Goal: Task Accomplishment & Management: Use online tool/utility

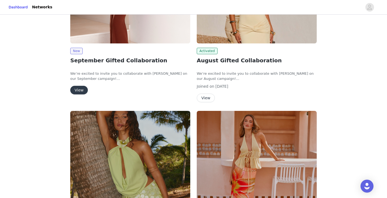
scroll to position [82, 0]
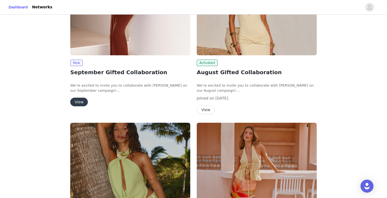
click at [78, 102] on button "View" at bounding box center [79, 102] width 18 height 9
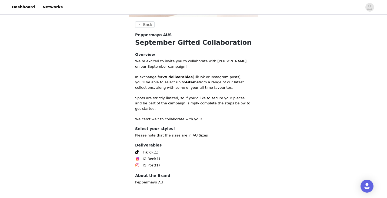
scroll to position [179, 0]
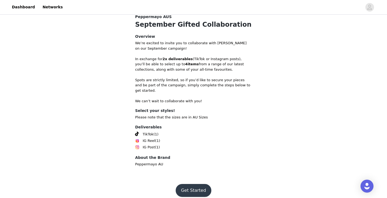
click at [193, 184] on button "Get Started" at bounding box center [193, 190] width 36 height 13
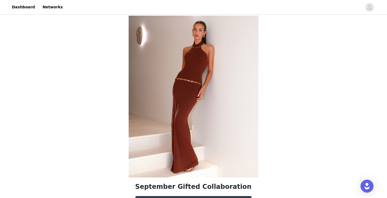
scroll to position [158, 0]
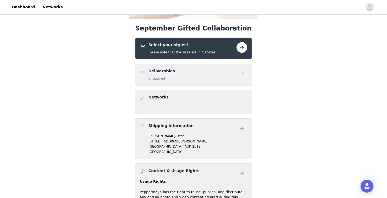
click at [242, 48] on button "button" at bounding box center [241, 47] width 11 height 11
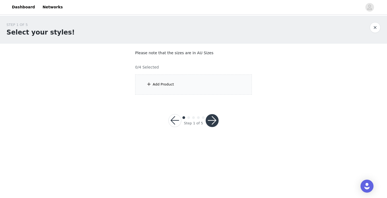
click at [146, 85] on span at bounding box center [148, 84] width 5 height 6
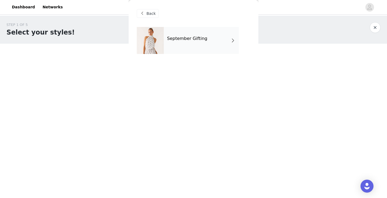
click at [205, 49] on div "September Gifting" at bounding box center [201, 40] width 75 height 27
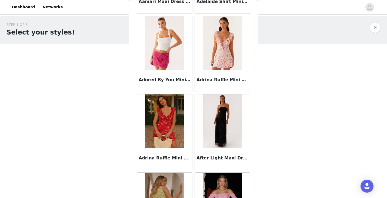
scroll to position [90, 0]
click at [224, 121] on img at bounding box center [221, 121] width 39 height 54
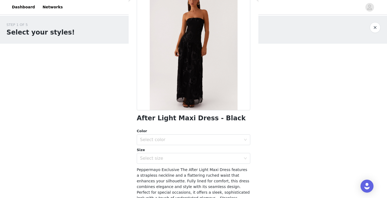
scroll to position [2, 0]
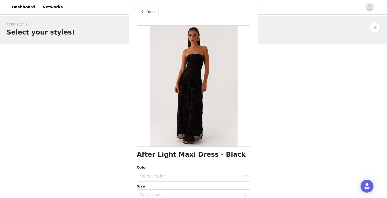
click at [153, 13] on span "Back" at bounding box center [150, 12] width 9 height 6
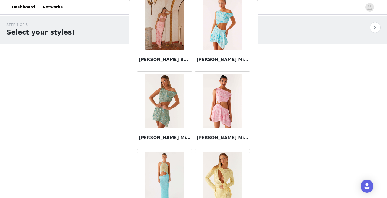
scroll to position [628, 0]
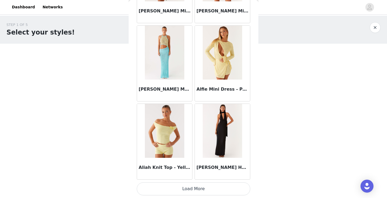
click at [194, 187] on button "Load More" at bounding box center [193, 189] width 113 height 13
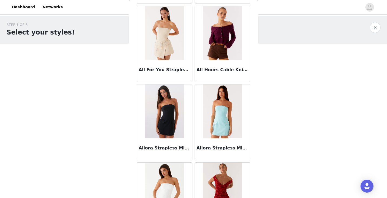
scroll to position [1117, 0]
click at [168, 109] on img at bounding box center [164, 111] width 39 height 54
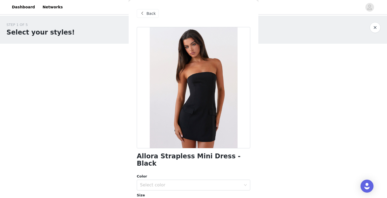
scroll to position [44, 0]
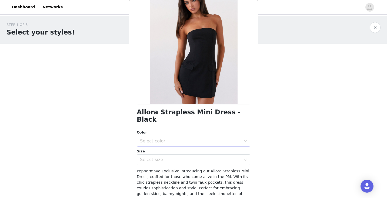
click at [201, 138] on div "Select color" at bounding box center [190, 140] width 101 height 5
click at [172, 147] on li "Black" at bounding box center [193, 145] width 113 height 9
click at [164, 157] on div "Select size" at bounding box center [190, 159] width 101 height 5
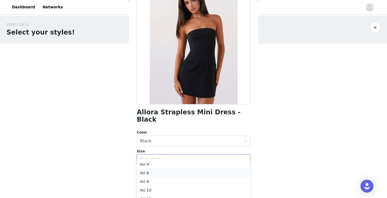
click at [154, 172] on li "AU 6" at bounding box center [193, 173] width 113 height 9
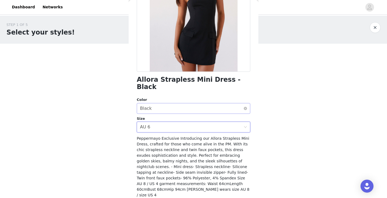
scroll to position [86, 0]
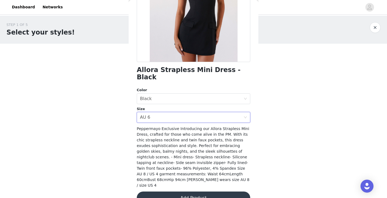
click at [188, 192] on button "Add Product" at bounding box center [193, 198] width 113 height 13
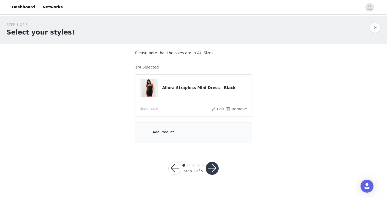
click at [176, 141] on div "Add Product" at bounding box center [193, 132] width 117 height 20
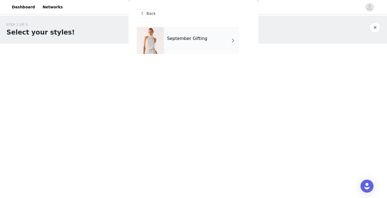
click at [215, 52] on div "September Gifting" at bounding box center [201, 40] width 75 height 27
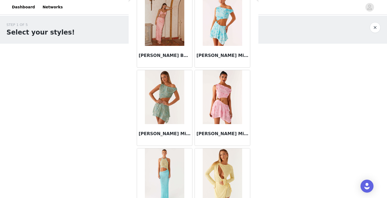
scroll to position [628, 0]
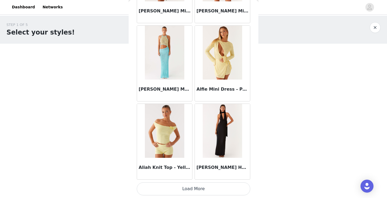
click at [184, 194] on button "Load More" at bounding box center [193, 189] width 113 height 13
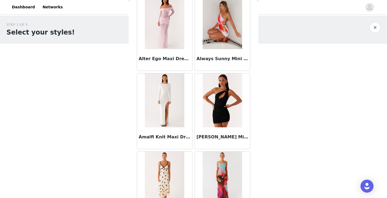
scroll to position [1411, 0]
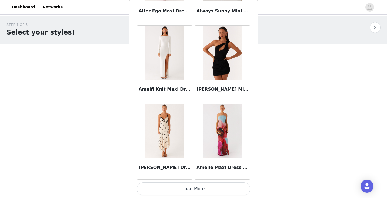
click at [194, 192] on button "Load More" at bounding box center [193, 189] width 113 height 13
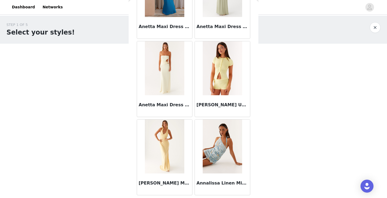
scroll to position [2194, 0]
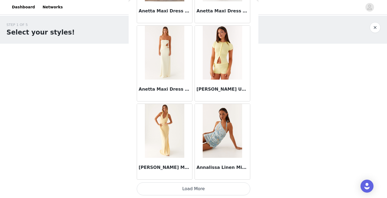
click at [188, 187] on button "Load More" at bounding box center [193, 189] width 113 height 13
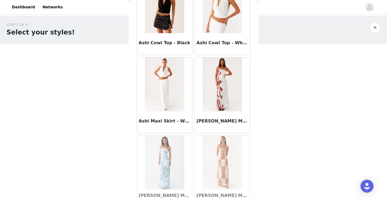
scroll to position [2977, 0]
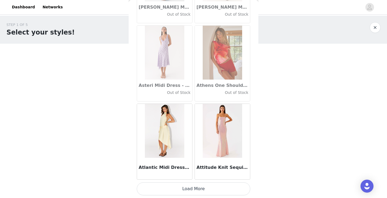
click at [189, 188] on button "Load More" at bounding box center [193, 189] width 113 height 13
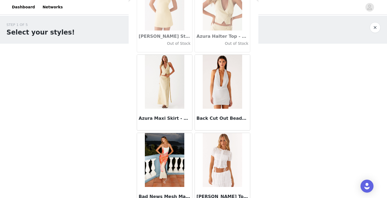
scroll to position [3760, 0]
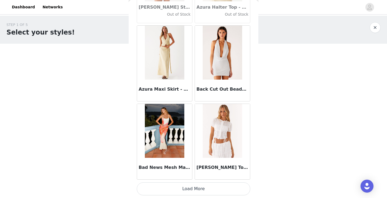
click at [187, 191] on button "Load More" at bounding box center [193, 189] width 113 height 13
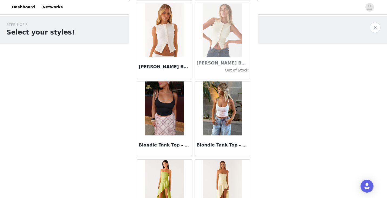
scroll to position [4543, 0]
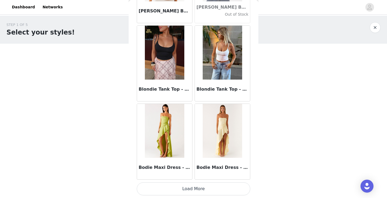
click at [189, 192] on button "Load More" at bounding box center [193, 189] width 113 height 13
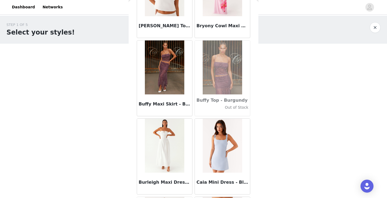
scroll to position [5325, 0]
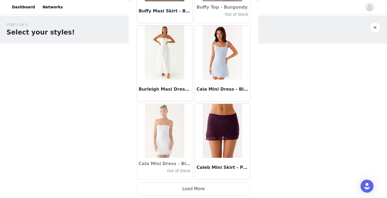
click at [208, 187] on button "Load More" at bounding box center [193, 189] width 113 height 13
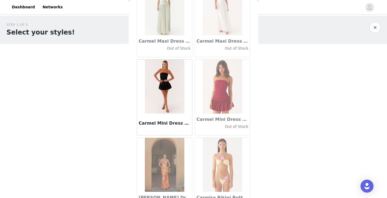
scroll to position [6108, 0]
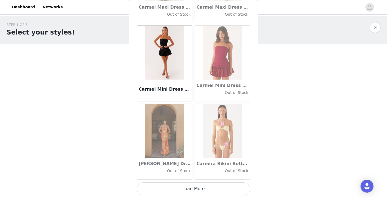
click at [197, 189] on button "Load More" at bounding box center [193, 189] width 113 height 13
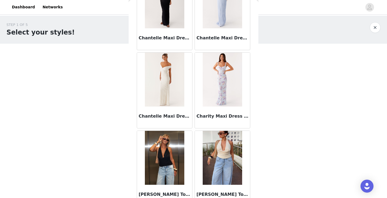
scroll to position [6891, 0]
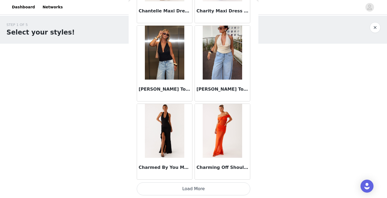
click at [200, 185] on button "Load More" at bounding box center [193, 189] width 113 height 13
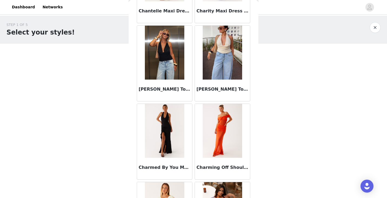
scroll to position [7674, 0]
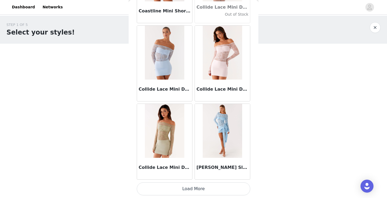
click at [195, 190] on button "Load More" at bounding box center [193, 189] width 113 height 13
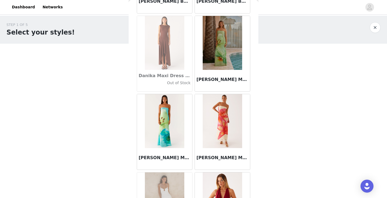
scroll to position [8457, 0]
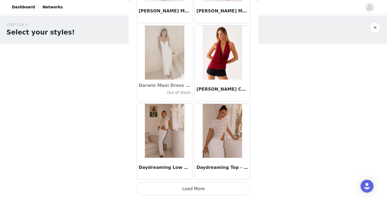
click at [181, 190] on button "Load More" at bounding box center [193, 189] width 113 height 13
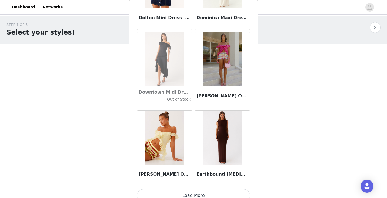
scroll to position [9240, 0]
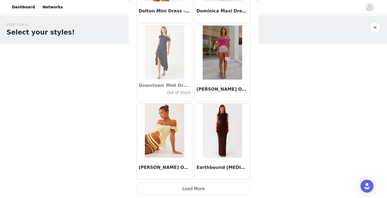
click at [205, 192] on button "Load More" at bounding box center [193, 189] width 113 height 13
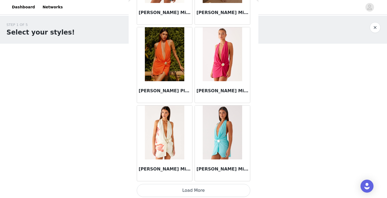
scroll to position [10023, 0]
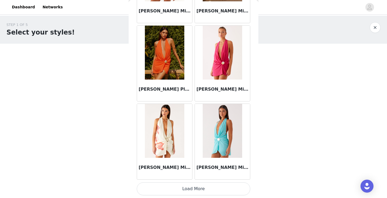
click at [193, 188] on button "Load More" at bounding box center [193, 189] width 113 height 13
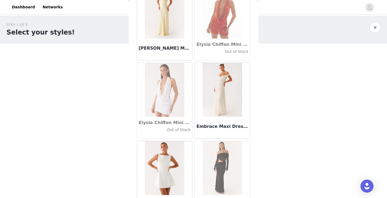
scroll to position [10806, 0]
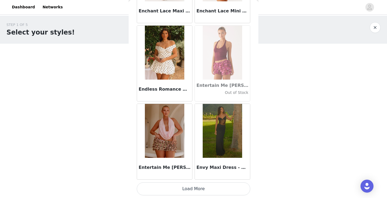
click at [195, 186] on button "Load More" at bounding box center [193, 189] width 113 height 13
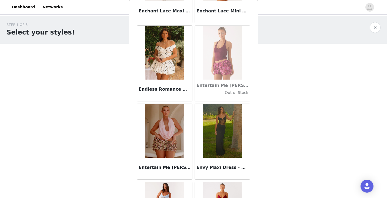
scroll to position [11589, 0]
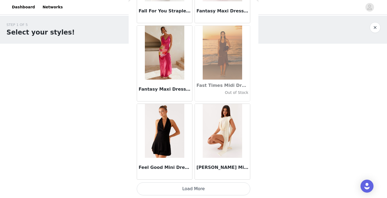
click at [202, 192] on button "Load More" at bounding box center [193, 189] width 113 height 13
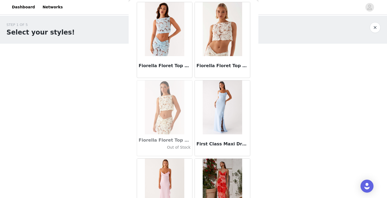
scroll to position [12372, 0]
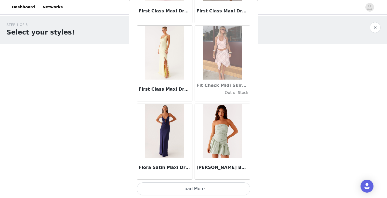
click at [201, 192] on button "Load More" at bounding box center [193, 189] width 113 height 13
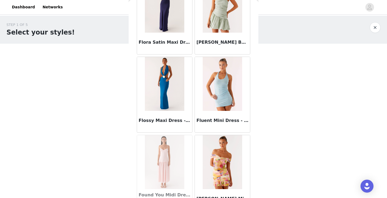
scroll to position [13155, 0]
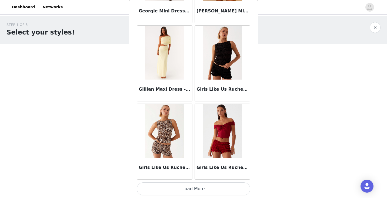
click at [193, 191] on button "Load More" at bounding box center [193, 189] width 113 height 13
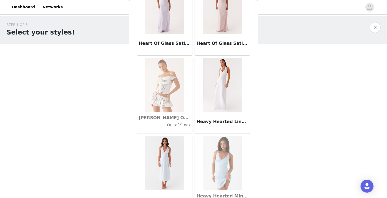
scroll to position [13938, 0]
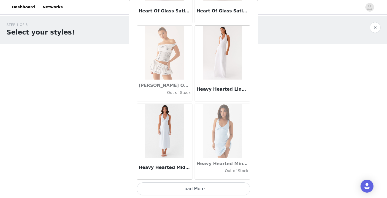
click at [191, 189] on button "Load More" at bounding box center [193, 189] width 113 height 13
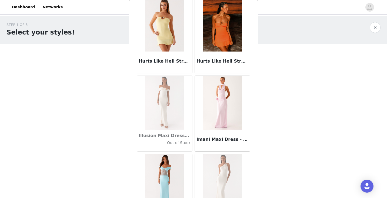
scroll to position [14720, 0]
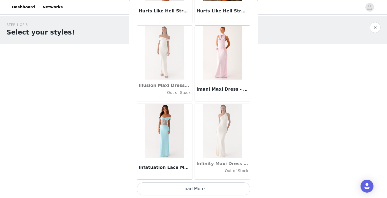
click at [196, 188] on button "Load More" at bounding box center [193, 189] width 113 height 13
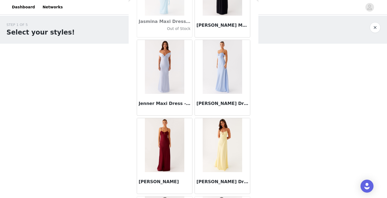
scroll to position [15503, 0]
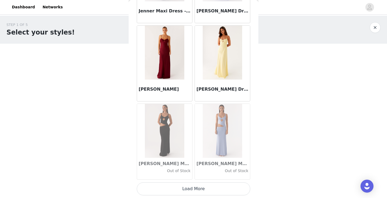
click at [193, 188] on button "Load More" at bounding box center [193, 189] width 113 height 13
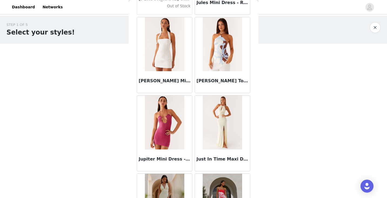
scroll to position [16286, 0]
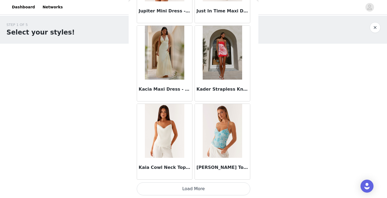
click at [201, 188] on button "Load More" at bounding box center [193, 189] width 113 height 13
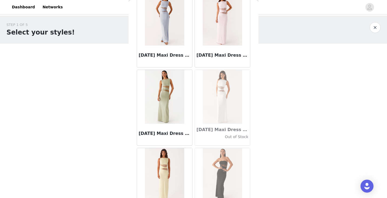
scroll to position [17069, 0]
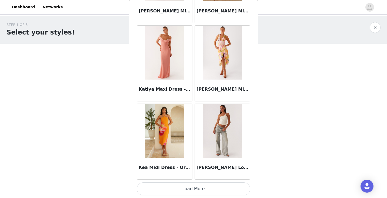
click at [199, 183] on button "Load More" at bounding box center [193, 189] width 113 height 13
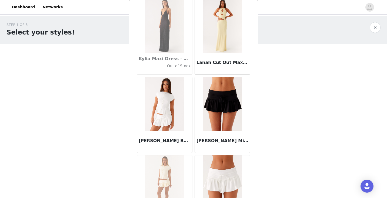
scroll to position [17852, 0]
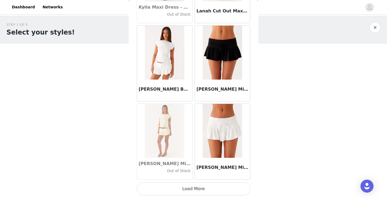
click at [197, 188] on button "Load More" at bounding box center [193, 189] width 113 height 13
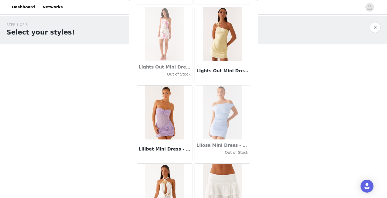
scroll to position [18635, 0]
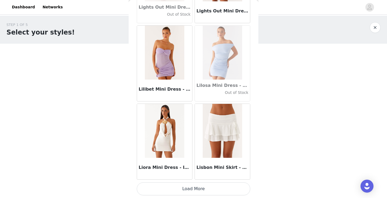
click at [191, 187] on button "Load More" at bounding box center [193, 189] width 113 height 13
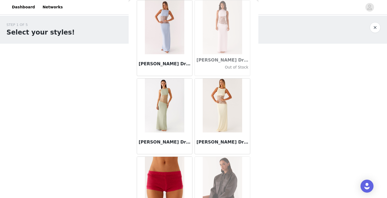
scroll to position [19418, 0]
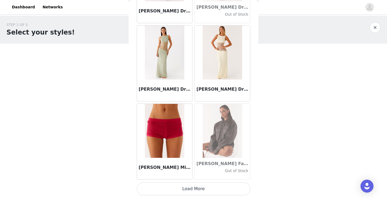
click at [189, 189] on button "Load More" at bounding box center [193, 189] width 113 height 13
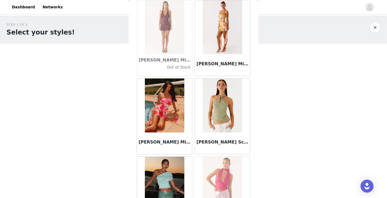
scroll to position [20201, 0]
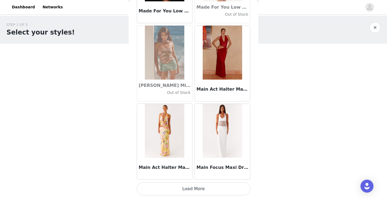
click at [195, 188] on button "Load More" at bounding box center [193, 189] width 113 height 13
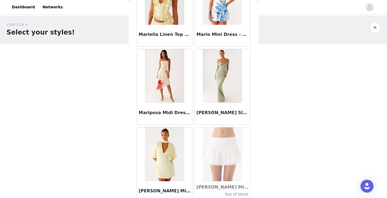
scroll to position [20984, 0]
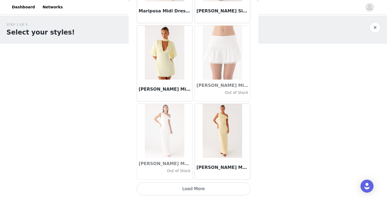
click at [191, 191] on button "Load More" at bounding box center [193, 189] width 113 height 13
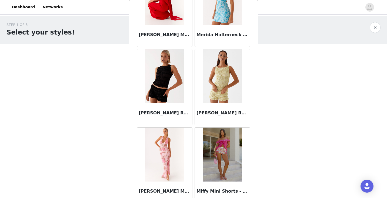
scroll to position [21767, 0]
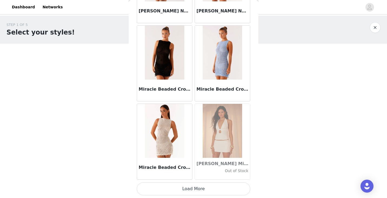
click at [191, 189] on button "Load More" at bounding box center [193, 189] width 113 height 13
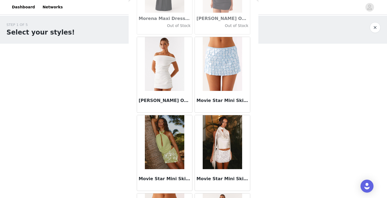
scroll to position [22550, 0]
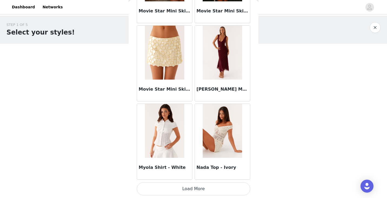
click at [184, 188] on button "Load More" at bounding box center [193, 189] width 113 height 13
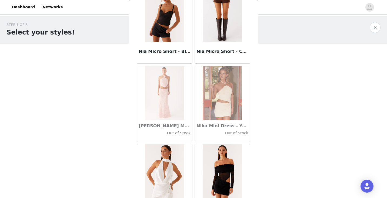
scroll to position [23333, 0]
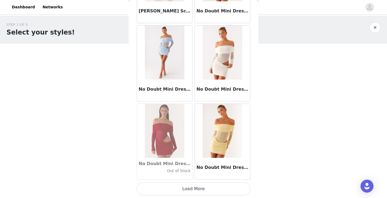
click at [190, 188] on button "Load More" at bounding box center [193, 189] width 113 height 13
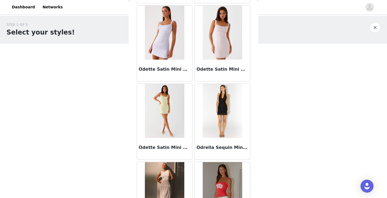
scroll to position [24115, 0]
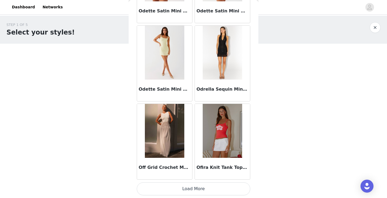
click at [190, 191] on button "Load More" at bounding box center [193, 189] width 113 height 13
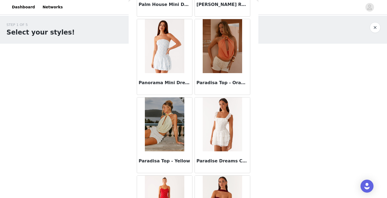
scroll to position [24898, 0]
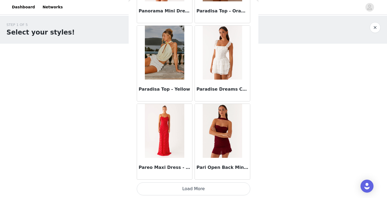
click at [195, 186] on button "Load More" at bounding box center [193, 189] width 113 height 13
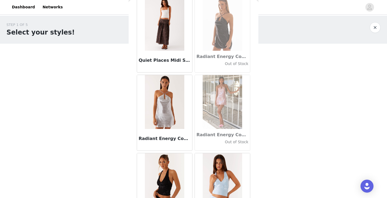
scroll to position [25681, 0]
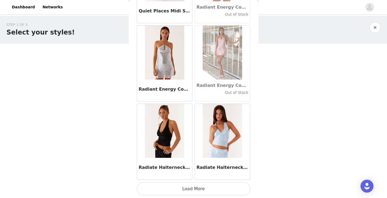
click at [193, 190] on button "Load More" at bounding box center [193, 189] width 113 height 13
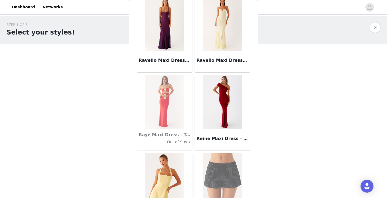
scroll to position [26464, 0]
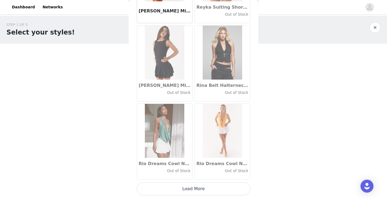
click at [200, 190] on button "Load More" at bounding box center [193, 189] width 113 height 13
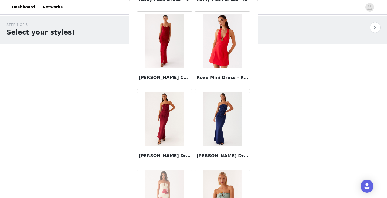
scroll to position [27247, 0]
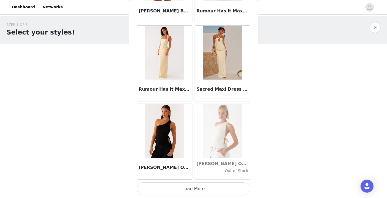
click at [194, 191] on button "Load More" at bounding box center [193, 189] width 113 height 13
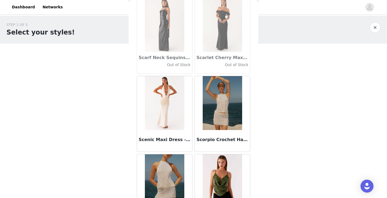
scroll to position [28030, 0]
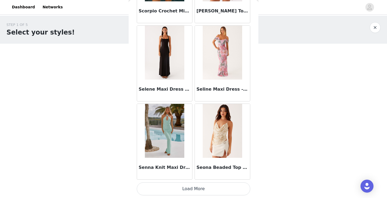
click at [196, 189] on button "Load More" at bounding box center [193, 189] width 113 height 13
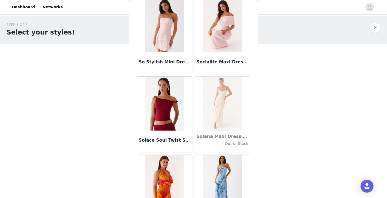
scroll to position [28813, 0]
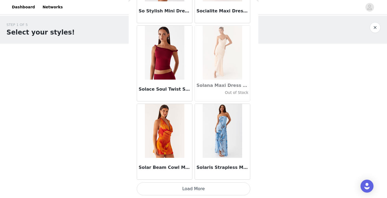
click at [193, 187] on button "Load More" at bounding box center [193, 189] width 113 height 13
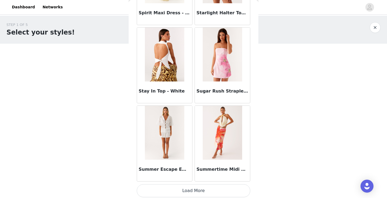
scroll to position [29596, 0]
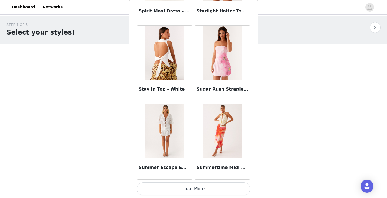
click at [190, 189] on button "Load More" at bounding box center [193, 189] width 113 height 13
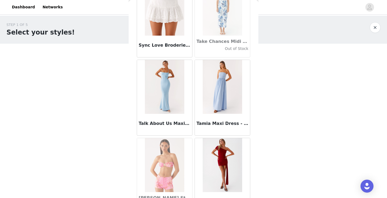
scroll to position [30379, 0]
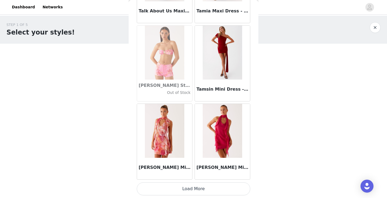
click at [192, 193] on button "Load More" at bounding box center [193, 189] width 113 height 13
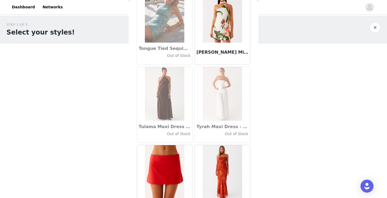
scroll to position [31162, 0]
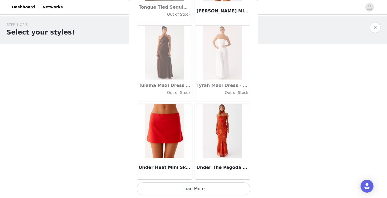
click at [192, 193] on button "Load More" at bounding box center [193, 189] width 113 height 13
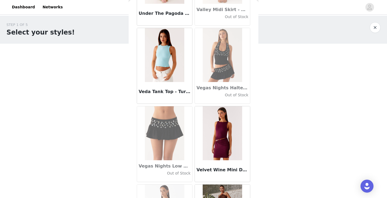
scroll to position [31945, 0]
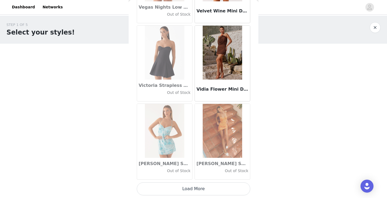
click at [187, 189] on button "Load More" at bounding box center [193, 189] width 113 height 13
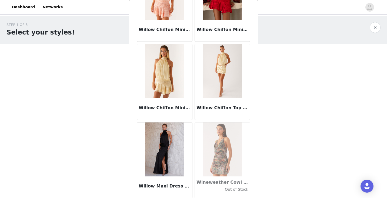
scroll to position [32728, 0]
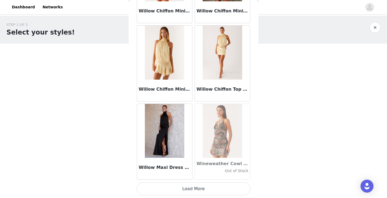
click at [184, 190] on button "Load More" at bounding box center [193, 189] width 113 height 13
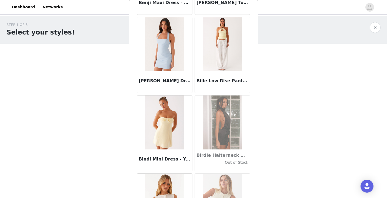
scroll to position [4317, 0]
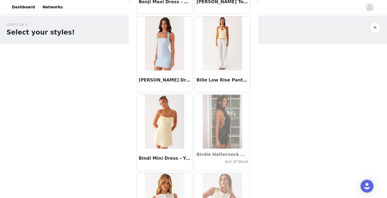
click at [241, 82] on h3 "Bille Low Rise Pants - White" at bounding box center [222, 80] width 52 height 6
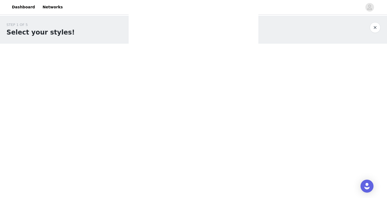
click at [244, 81] on div "Back Aamari Maxi Dress - Red Adelaide Shirt Mini Dress - Brown Adored By You Mi…" at bounding box center [194, 99] width 130 height 198
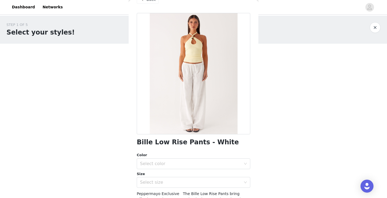
scroll to position [0, 0]
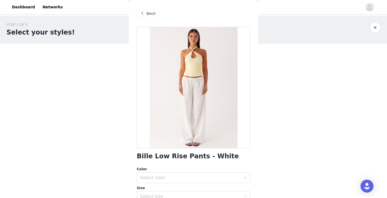
click at [143, 11] on span at bounding box center [142, 13] width 6 height 6
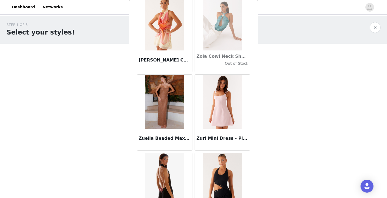
scroll to position [33510, 0]
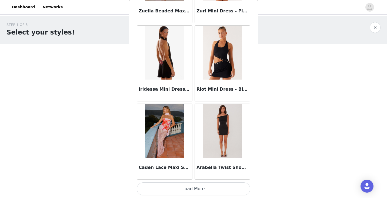
click at [207, 189] on button "Load More" at bounding box center [193, 189] width 113 height 13
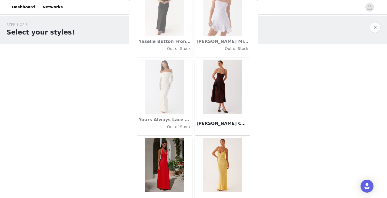
scroll to position [33085, 0]
click at [225, 99] on img at bounding box center [221, 86] width 39 height 54
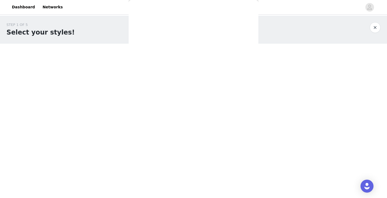
scroll to position [92, 0]
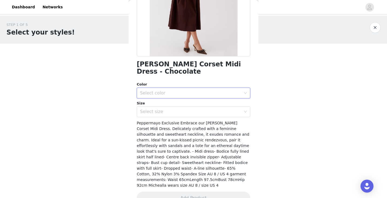
click at [217, 88] on div "Select color" at bounding box center [191, 93] width 103 height 10
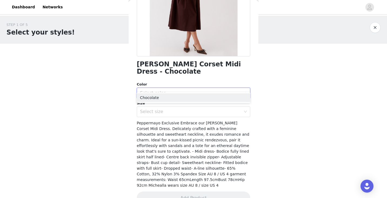
click at [194, 102] on ul "Chocolate" at bounding box center [193, 97] width 113 height 11
click at [194, 96] on li "Chocolate" at bounding box center [193, 97] width 113 height 9
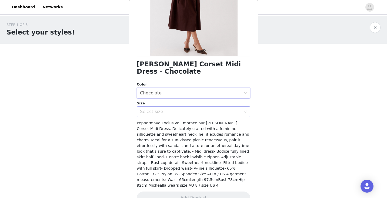
click at [187, 109] on div "Select size" at bounding box center [190, 111] width 101 height 5
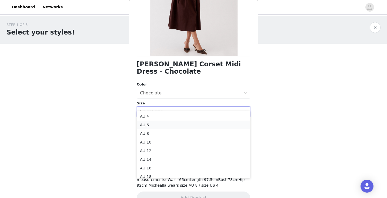
click at [174, 127] on li "AU 6" at bounding box center [193, 125] width 113 height 9
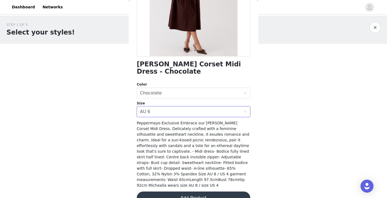
click at [185, 192] on button "Add Product" at bounding box center [193, 198] width 113 height 13
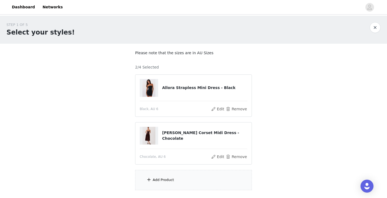
click at [159, 183] on div "Add Product" at bounding box center [193, 180] width 117 height 20
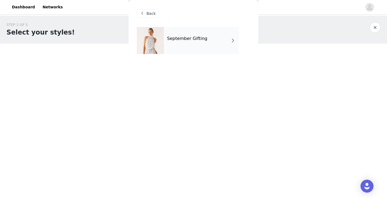
click at [204, 38] on div "September Gifting" at bounding box center [201, 40] width 75 height 27
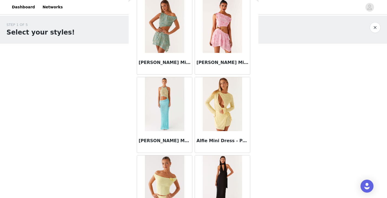
scroll to position [628, 0]
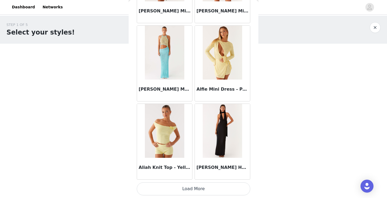
click at [190, 190] on button "Load More" at bounding box center [193, 189] width 113 height 13
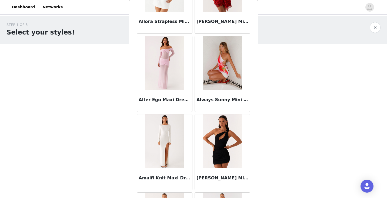
scroll to position [1411, 0]
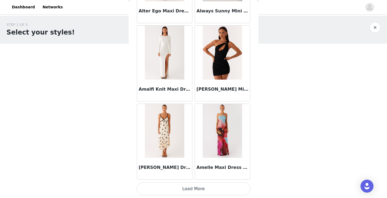
click at [197, 190] on button "Load More" at bounding box center [193, 189] width 113 height 13
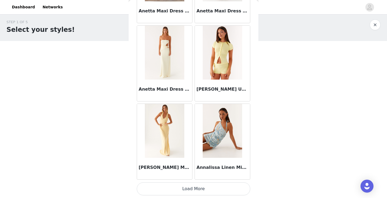
scroll to position [2, 0]
click at [194, 195] on button "Load More" at bounding box center [193, 189] width 113 height 13
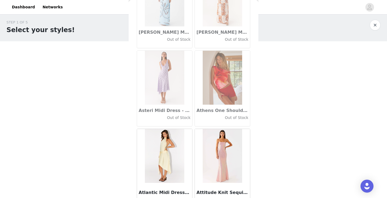
scroll to position [2977, 0]
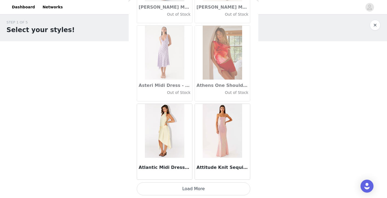
click at [191, 193] on button "Load More" at bounding box center [193, 189] width 113 height 13
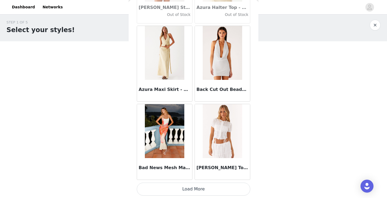
scroll to position [3760, 0]
click at [184, 193] on button "Load More" at bounding box center [193, 189] width 113 height 13
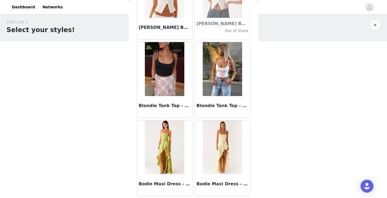
scroll to position [4543, 0]
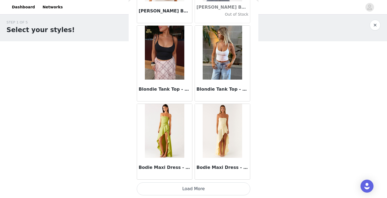
click at [199, 195] on button "Load More" at bounding box center [193, 189] width 113 height 13
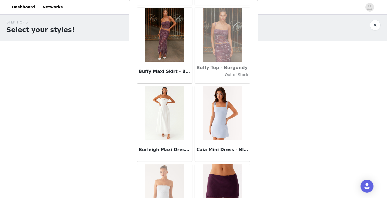
scroll to position [5325, 0]
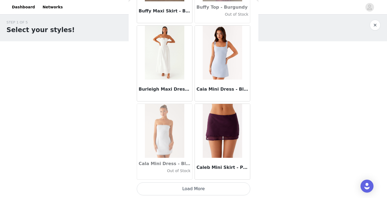
click at [186, 188] on button "Load More" at bounding box center [193, 189] width 113 height 13
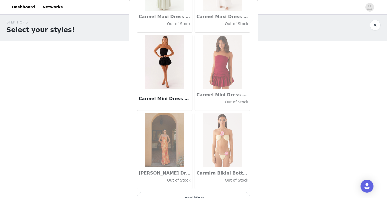
scroll to position [6108, 0]
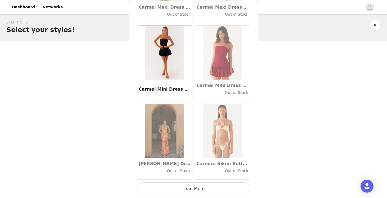
click at [188, 193] on button "Load More" at bounding box center [193, 189] width 113 height 13
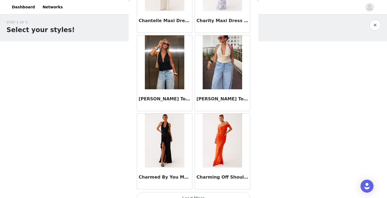
scroll to position [6891, 0]
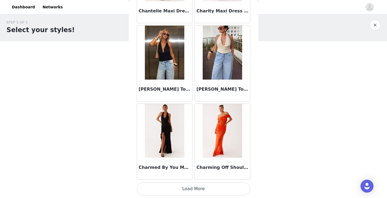
click at [181, 190] on button "Load More" at bounding box center [193, 189] width 113 height 13
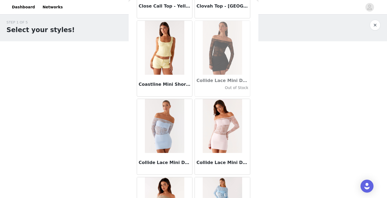
scroll to position [7674, 0]
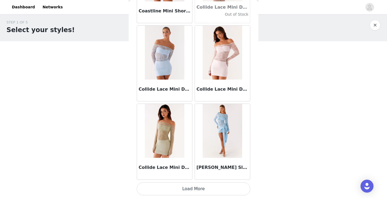
click at [197, 188] on button "Load More" at bounding box center [193, 189] width 113 height 13
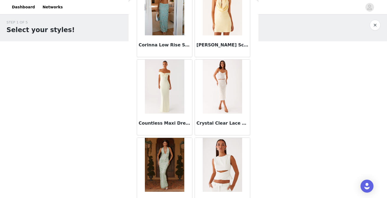
scroll to position [8032, 0]
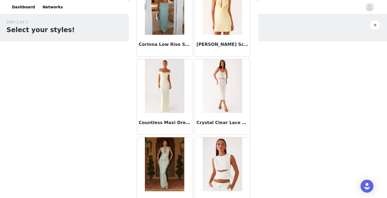
click at [211, 110] on img at bounding box center [221, 86] width 39 height 54
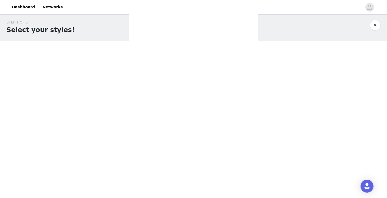
scroll to position [0, 0]
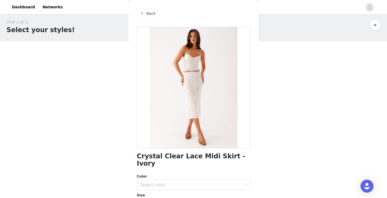
click at [143, 13] on span at bounding box center [142, 13] width 6 height 6
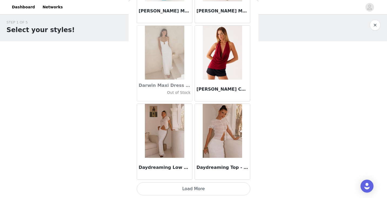
scroll to position [37, 0]
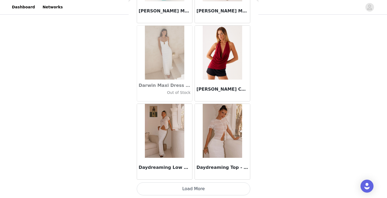
click at [187, 191] on button "Load More" at bounding box center [193, 189] width 113 height 13
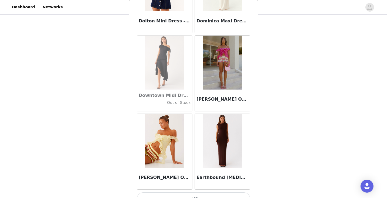
scroll to position [9240, 0]
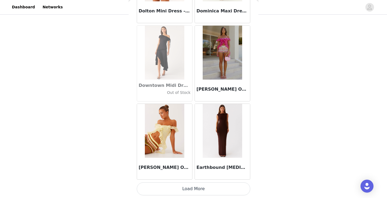
click at [187, 193] on button "Load More" at bounding box center [193, 189] width 113 height 13
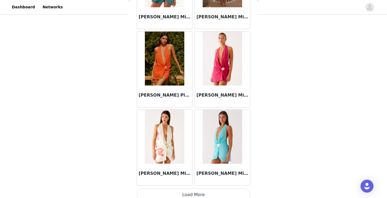
scroll to position [10023, 0]
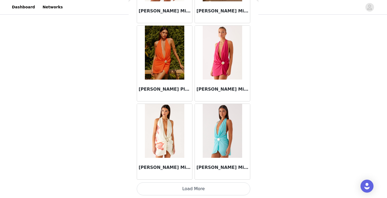
click at [193, 188] on button "Load More" at bounding box center [193, 189] width 113 height 13
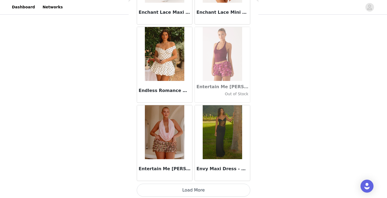
scroll to position [10806, 0]
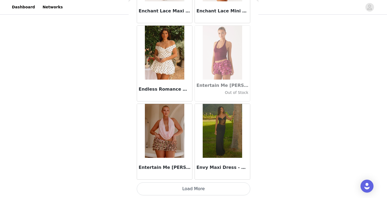
click at [184, 189] on button "Load More" at bounding box center [193, 189] width 113 height 13
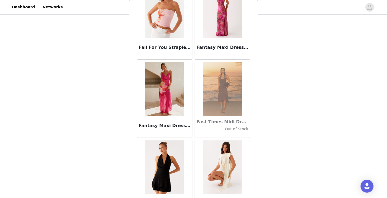
scroll to position [11589, 0]
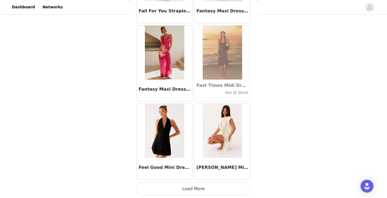
click at [203, 186] on button "Load More" at bounding box center [193, 189] width 113 height 13
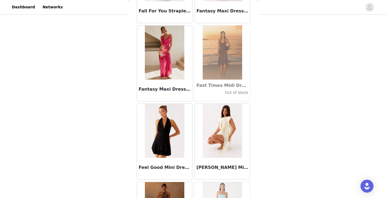
click at [228, 123] on img at bounding box center [221, 131] width 39 height 54
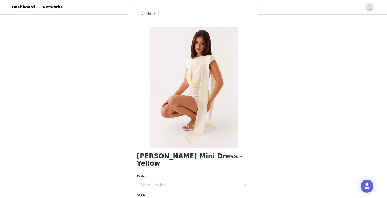
scroll to position [37, 0]
click at [150, 11] on span "Back" at bounding box center [150, 14] width 9 height 6
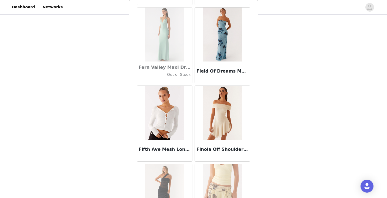
scroll to position [11853, 0]
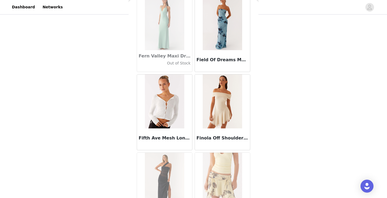
click at [225, 106] on img at bounding box center [221, 102] width 39 height 54
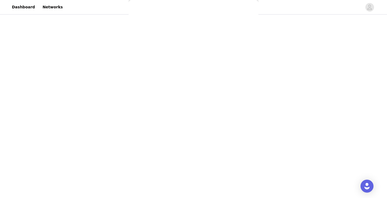
scroll to position [0, 0]
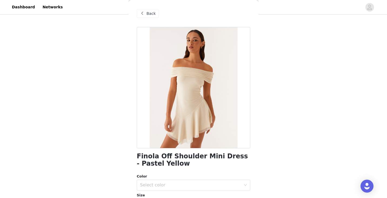
click at [139, 13] on span at bounding box center [142, 13] width 6 height 6
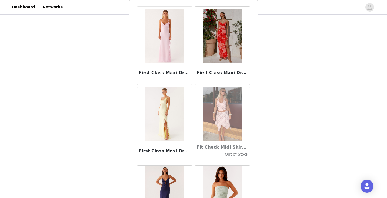
scroll to position [12372, 0]
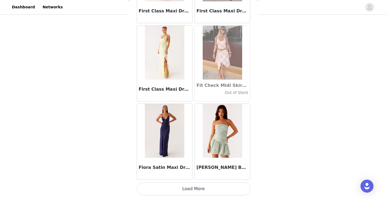
click at [191, 188] on button "Load More" at bounding box center [193, 189] width 113 height 13
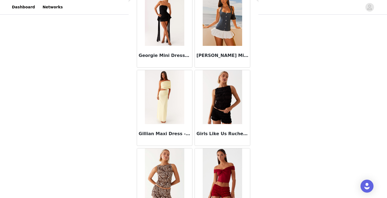
scroll to position [13155, 0]
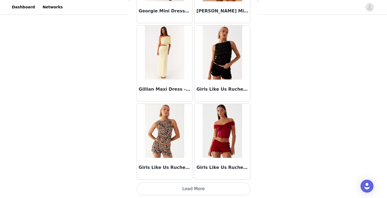
click at [188, 193] on button "Load More" at bounding box center [193, 189] width 113 height 13
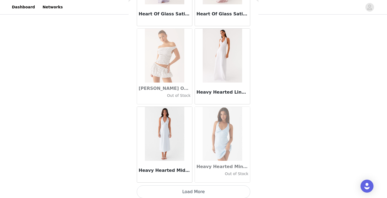
scroll to position [13938, 0]
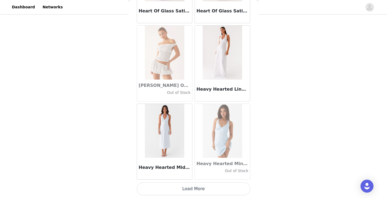
click at [189, 189] on button "Load More" at bounding box center [193, 189] width 113 height 13
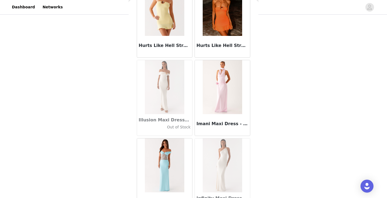
scroll to position [14720, 0]
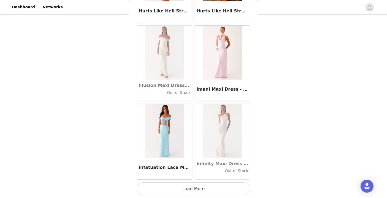
click at [195, 190] on button "Load More" at bounding box center [193, 189] width 113 height 13
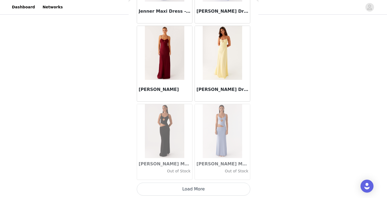
scroll to position [15503, 0]
click at [190, 189] on button "Load More" at bounding box center [193, 189] width 113 height 13
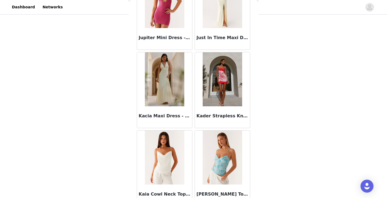
scroll to position [16286, 0]
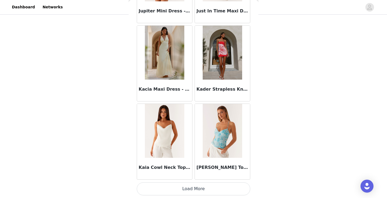
click at [185, 189] on button "Load More" at bounding box center [193, 189] width 113 height 13
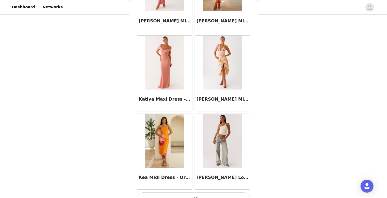
scroll to position [17069, 0]
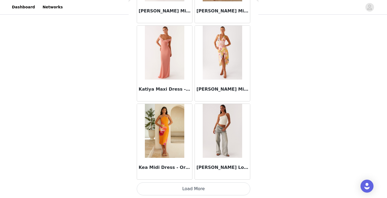
click at [195, 189] on button "Load More" at bounding box center [193, 189] width 113 height 13
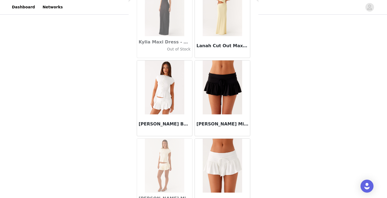
scroll to position [17852, 0]
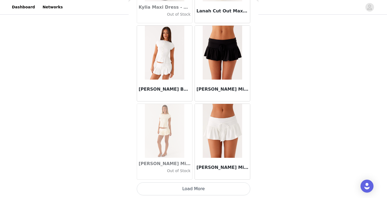
click at [193, 192] on button "Load More" at bounding box center [193, 189] width 113 height 13
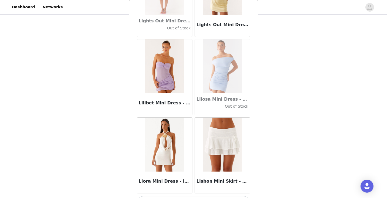
scroll to position [18635, 0]
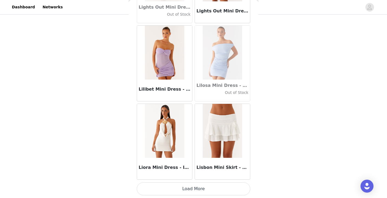
click at [194, 187] on button "Load More" at bounding box center [193, 189] width 113 height 13
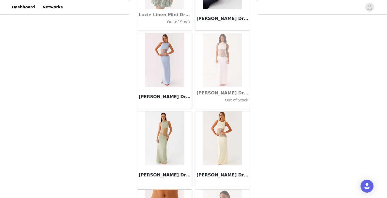
scroll to position [19418, 0]
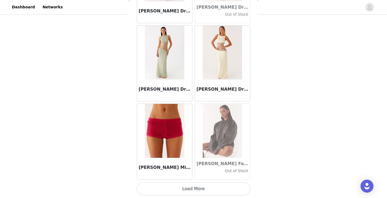
click at [188, 189] on button "Load More" at bounding box center [193, 189] width 113 height 13
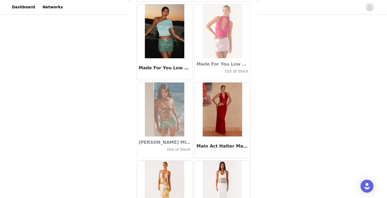
scroll to position [20201, 0]
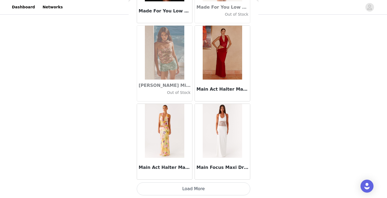
click at [198, 191] on button "Load More" at bounding box center [193, 189] width 113 height 13
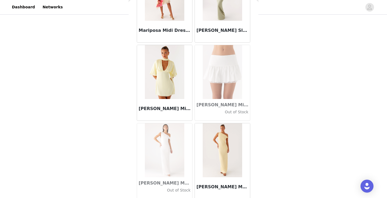
scroll to position [20984, 0]
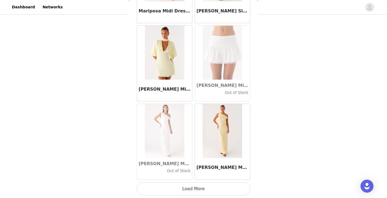
click at [195, 188] on button "Load More" at bounding box center [193, 189] width 113 height 13
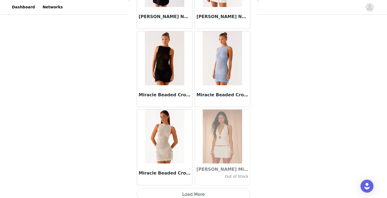
scroll to position [21767, 0]
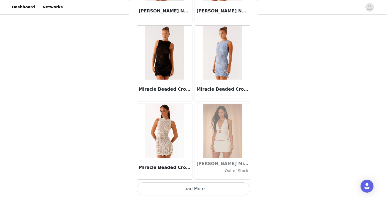
click at [190, 189] on button "Load More" at bounding box center [193, 189] width 113 height 13
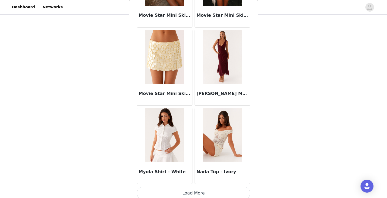
scroll to position [22550, 0]
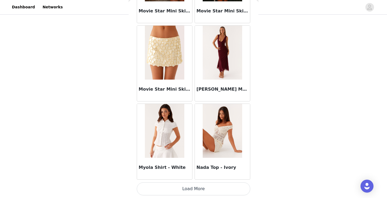
click at [215, 193] on button "Load More" at bounding box center [193, 189] width 113 height 13
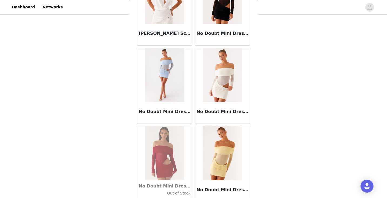
scroll to position [23333, 0]
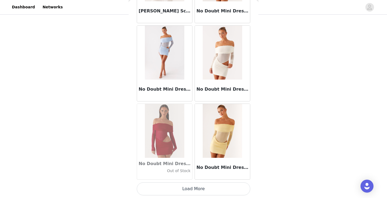
click at [204, 185] on button "Load More" at bounding box center [193, 189] width 113 height 13
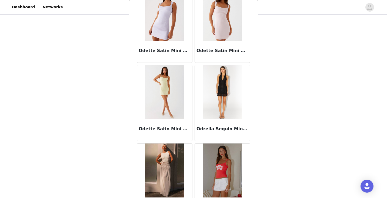
scroll to position [24115, 0]
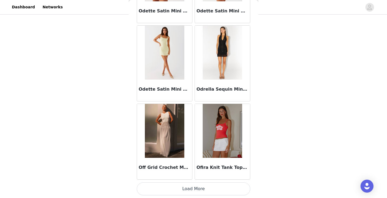
click at [216, 189] on button "Load More" at bounding box center [193, 189] width 113 height 13
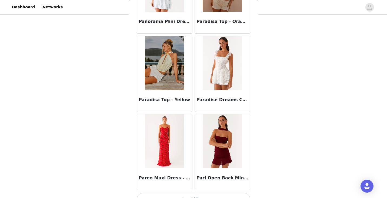
scroll to position [24898, 0]
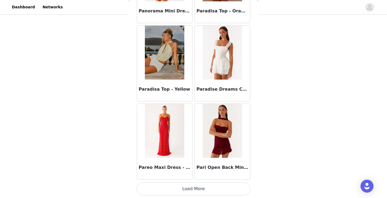
click at [195, 193] on button "Load More" at bounding box center [193, 189] width 113 height 13
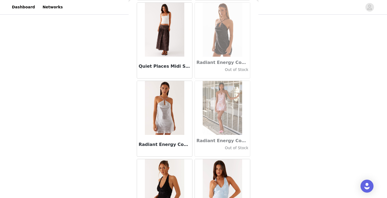
scroll to position [25681, 0]
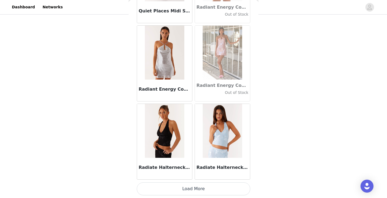
click at [196, 192] on button "Load More" at bounding box center [193, 189] width 113 height 13
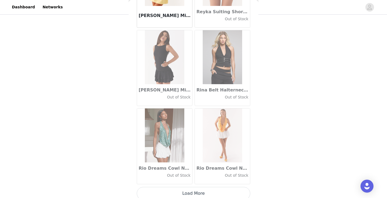
scroll to position [26464, 0]
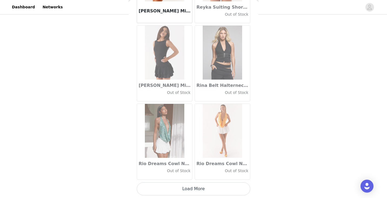
click at [218, 189] on button "Load More" at bounding box center [193, 189] width 113 height 13
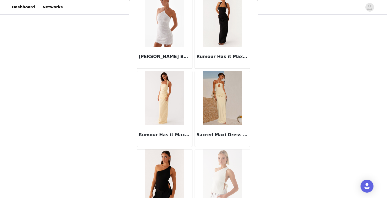
scroll to position [27247, 0]
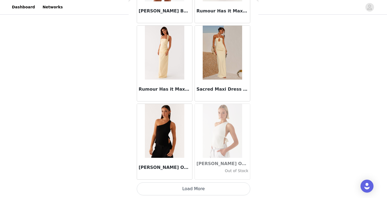
click at [191, 186] on button "Load More" at bounding box center [193, 189] width 113 height 13
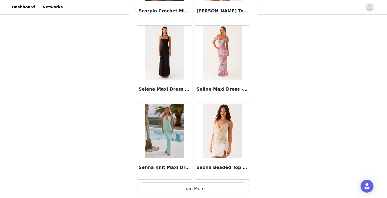
scroll to position [28030, 0]
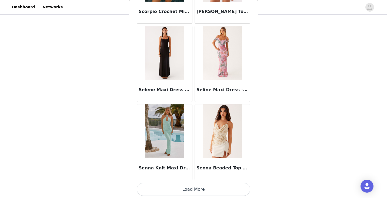
click at [192, 190] on button "Load More" at bounding box center [193, 189] width 113 height 13
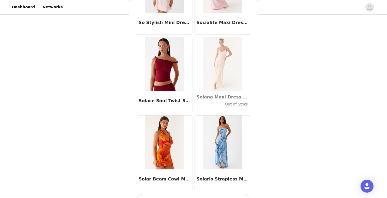
scroll to position [28813, 0]
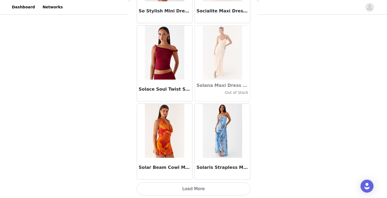
click at [198, 187] on button "Load More" at bounding box center [193, 189] width 113 height 13
